Goal: Find specific page/section: Find specific page/section

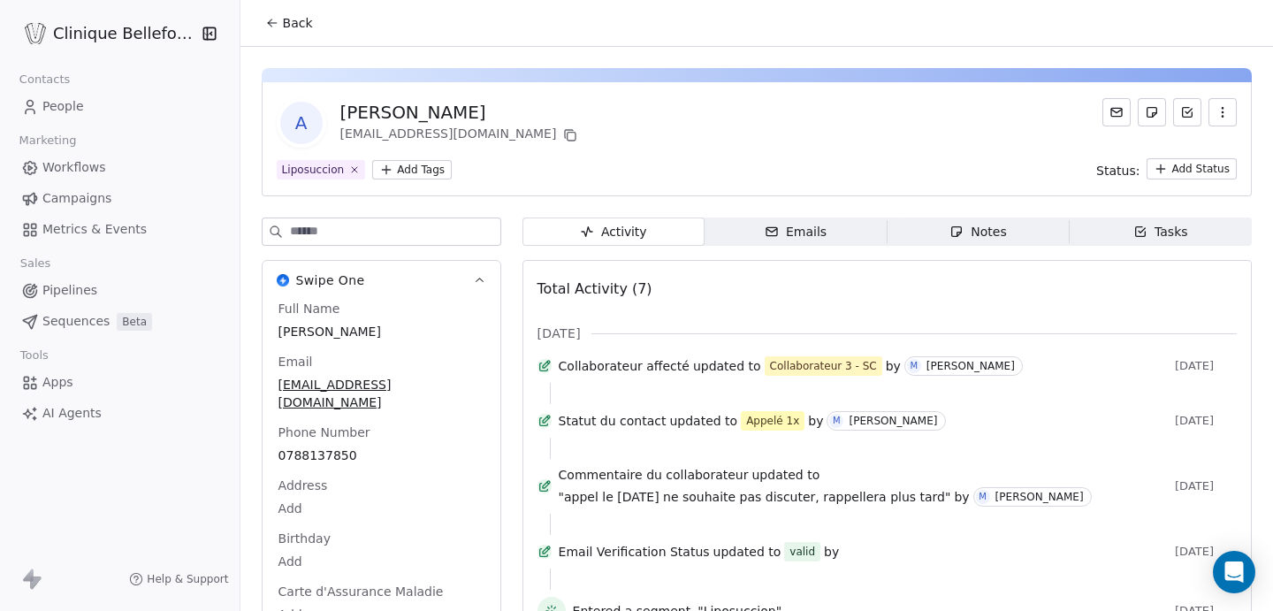
click at [300, 26] on span "Back" at bounding box center [298, 23] width 30 height 18
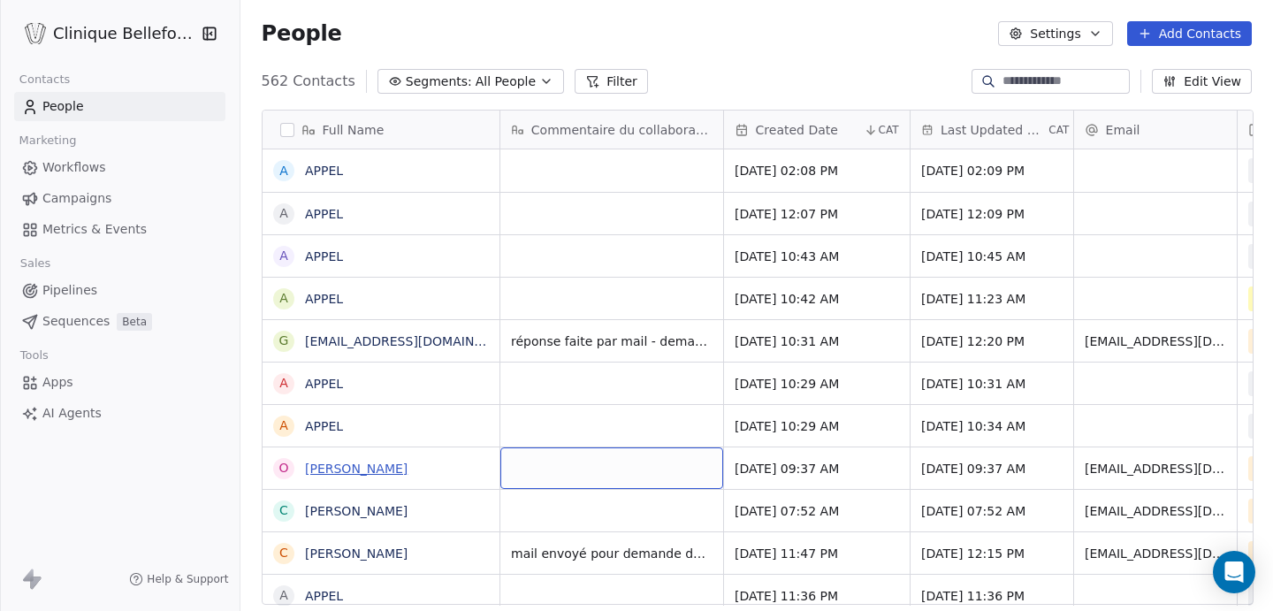
click at [402, 474] on link "[PERSON_NAME] Jeanfavre" at bounding box center [356, 468] width 103 height 14
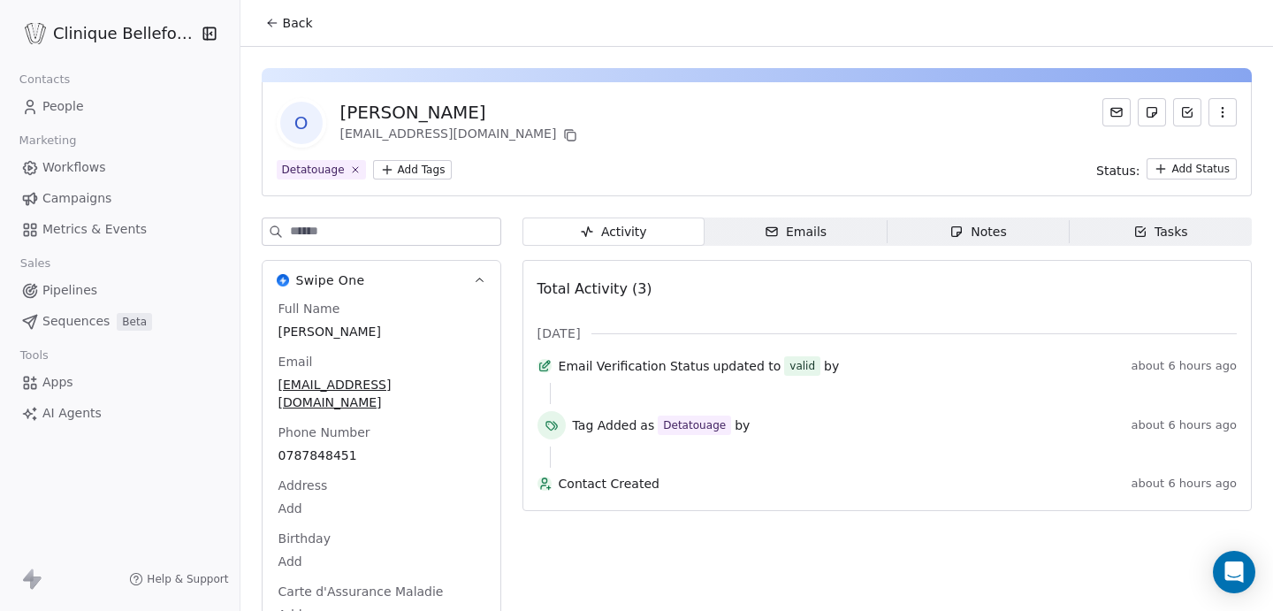
click at [300, 20] on span "Back" at bounding box center [298, 23] width 30 height 18
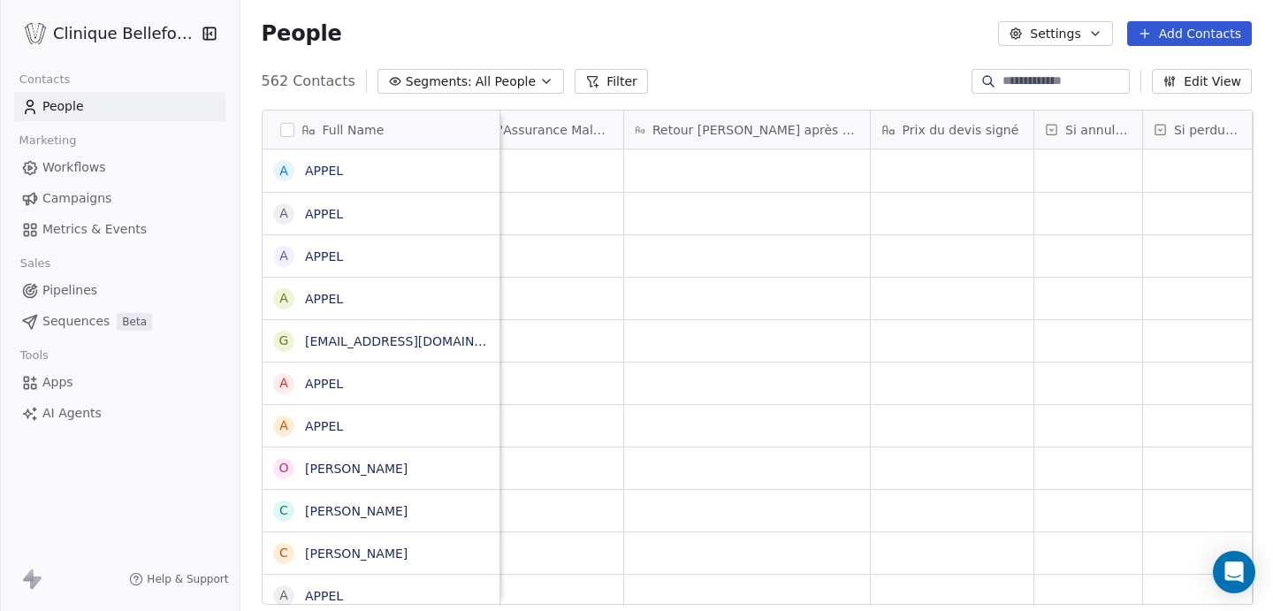
scroll to position [0, 3381]
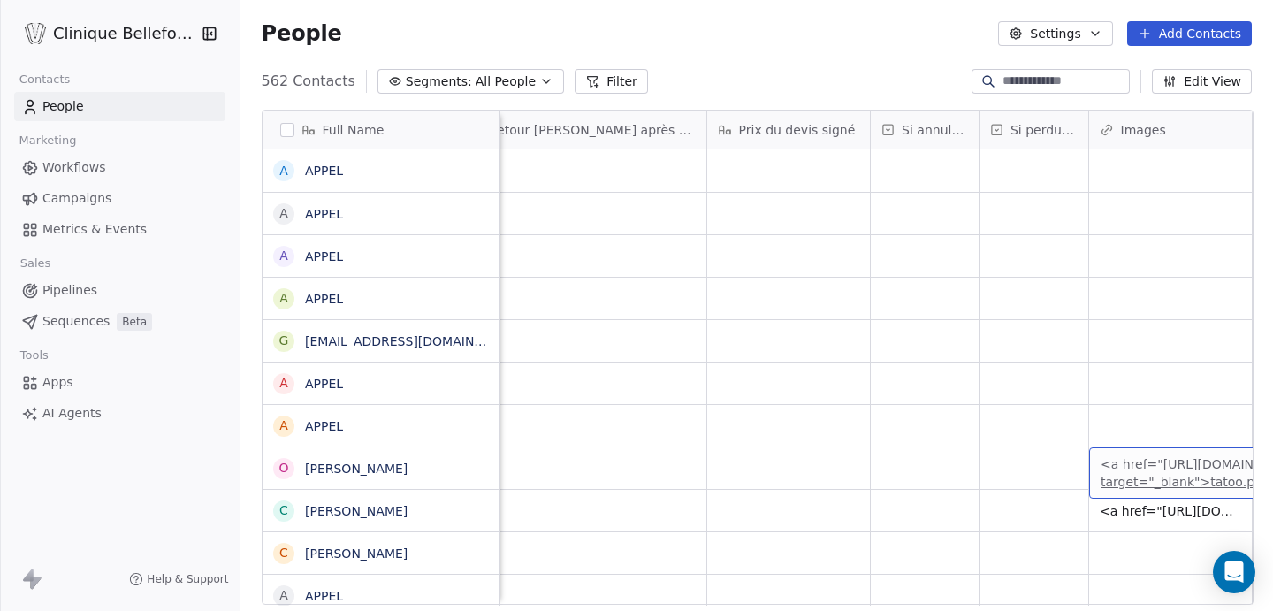
click at [1148, 469] on link "<a href="https://clinique-detatouage-laser.ch/app/uploads/ninja-forms/6/tatoo.p…" at bounding box center [1204, 473] width 206 height 32
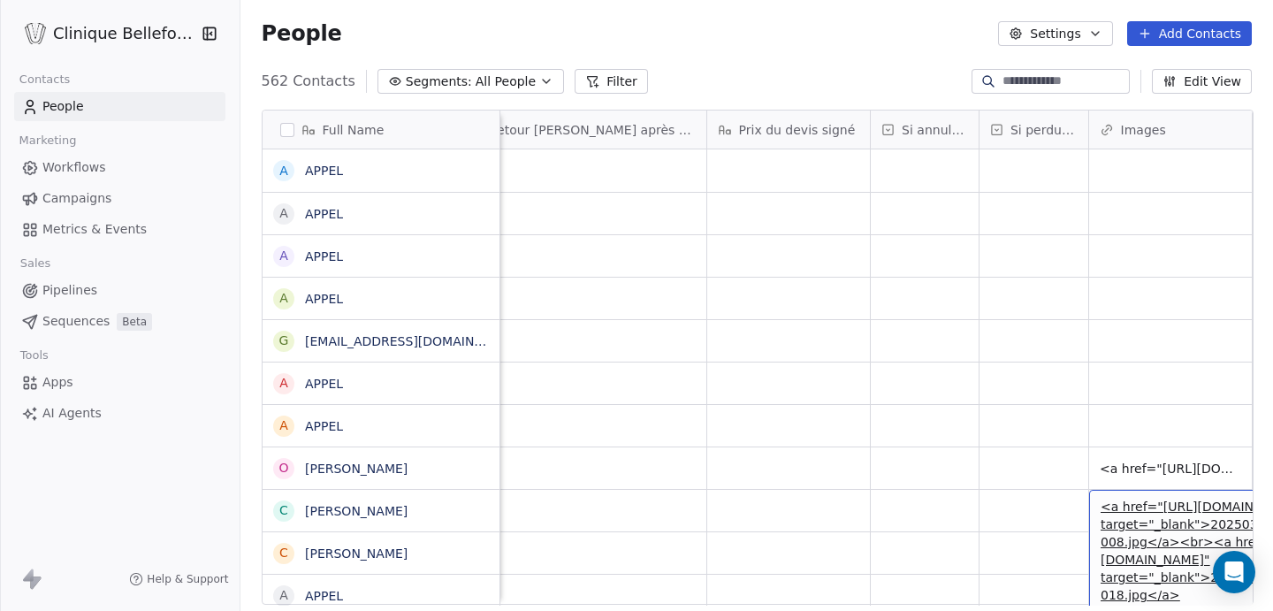
click at [1162, 512] on link "<a href="https://clinique-detatouage-laser.ch/app/uploads/ninja-forms/6/2025032…" at bounding box center [1206, 550] width 210 height 103
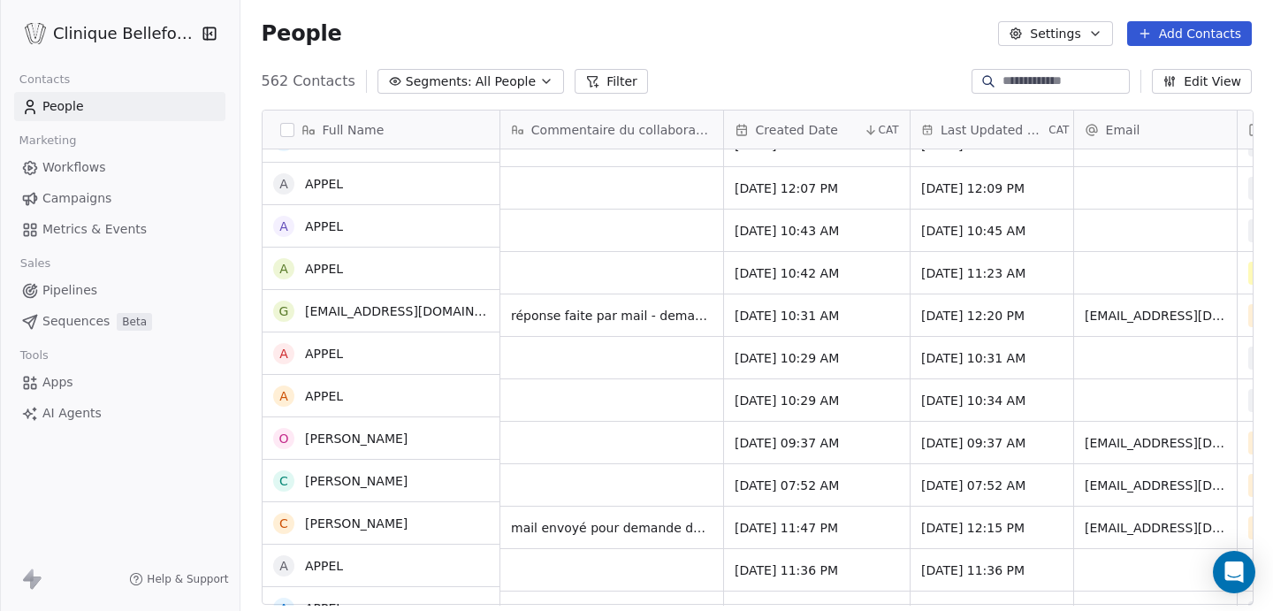
scroll to position [26, 0]
